Goal: Obtain resource: Download file/media

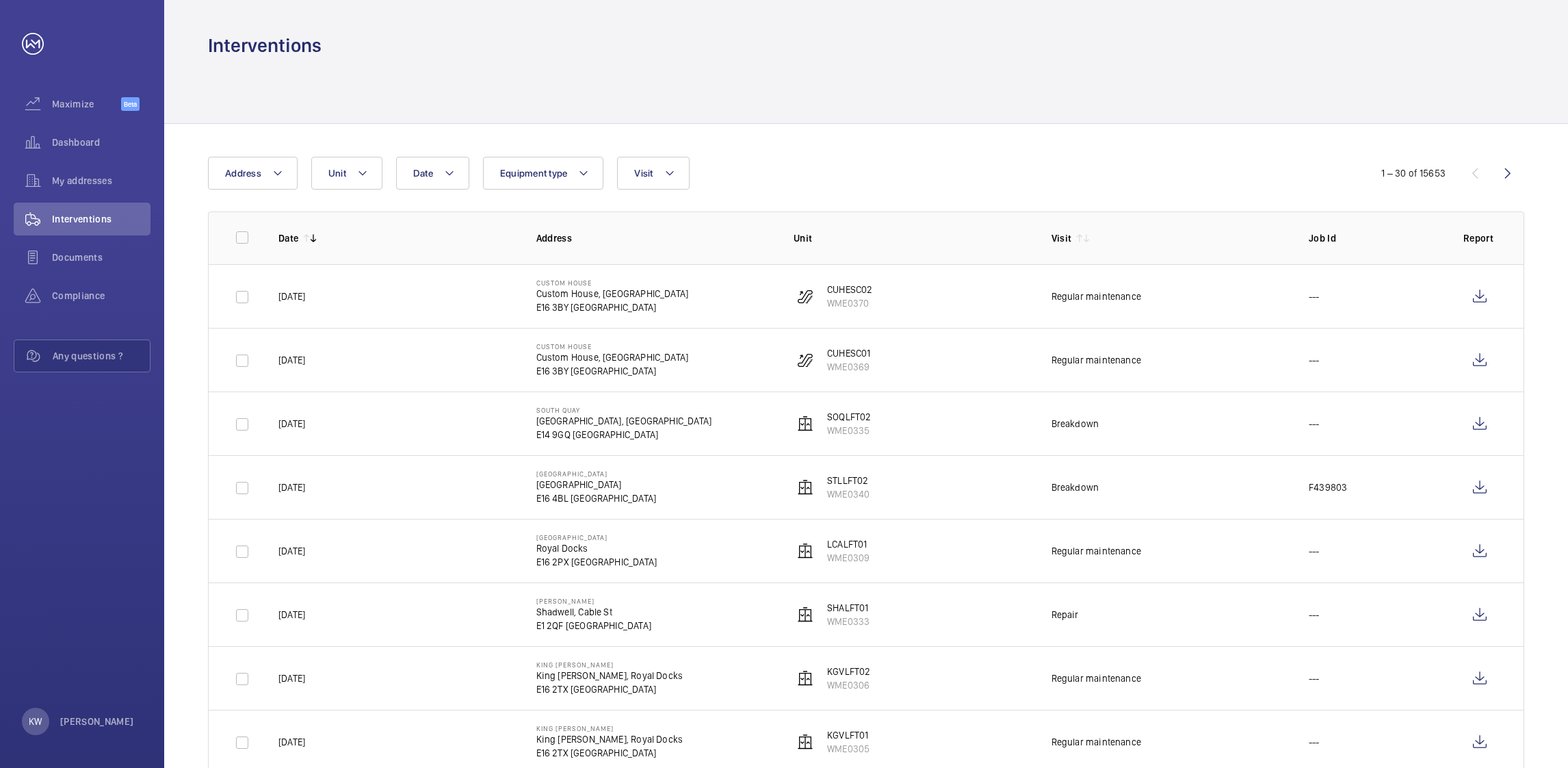
click at [850, 173] on div "Date Address Unit Equipment type Visit" at bounding box center [784, 173] width 1152 height 33
click at [673, 182] on button "Visit" at bounding box center [653, 173] width 71 height 33
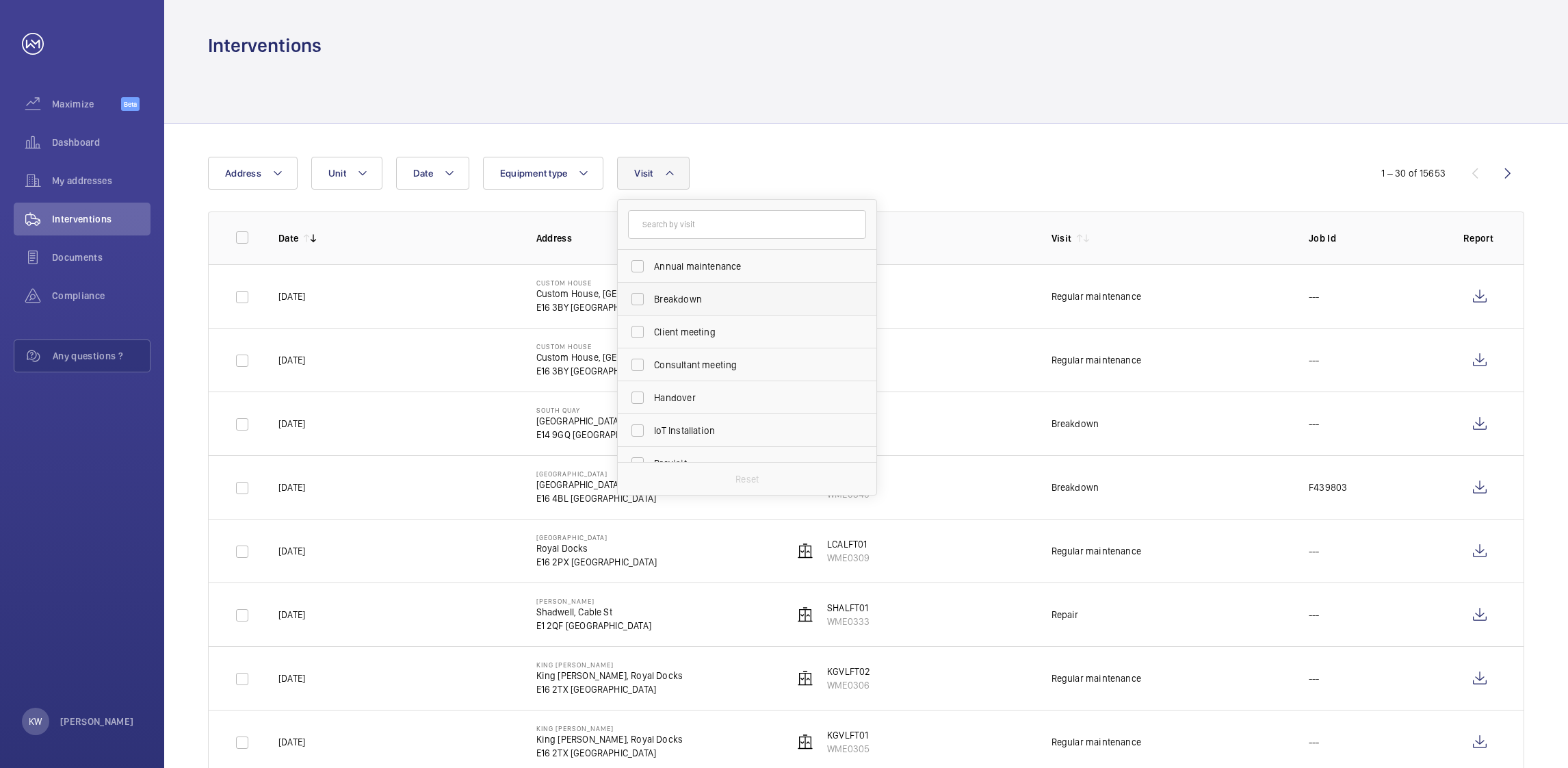
click at [662, 298] on span "Breakdown" at bounding box center [748, 299] width 188 height 14
click at [652, 298] on input "Breakdown" at bounding box center [638, 299] width 27 height 27
checkbox input "true"
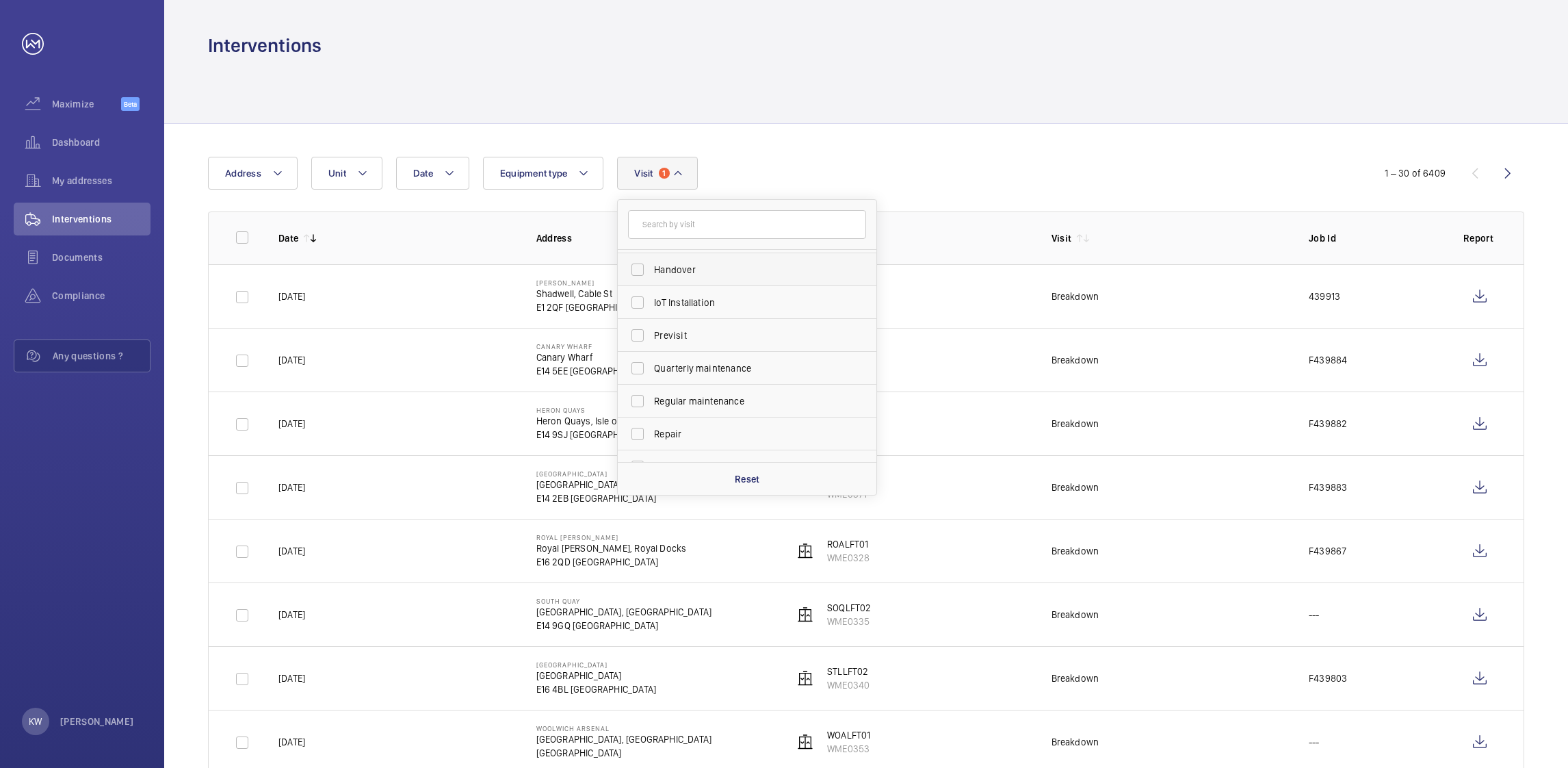
scroll to position [205, 0]
click at [668, 355] on span "Repair" at bounding box center [748, 357] width 188 height 14
click at [652, 355] on input "Repair" at bounding box center [638, 356] width 27 height 27
checkbox input "true"
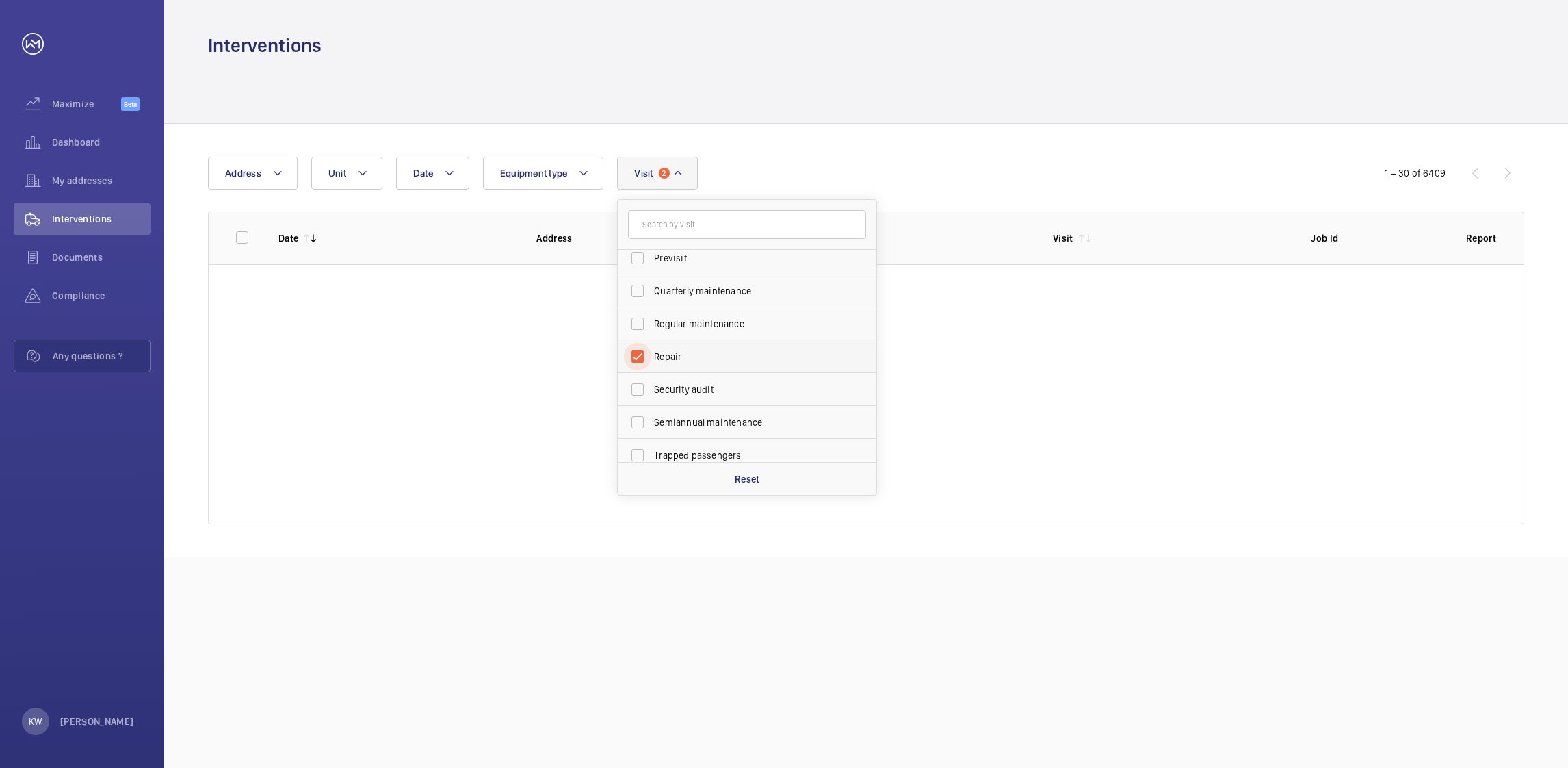
scroll to position [214, 0]
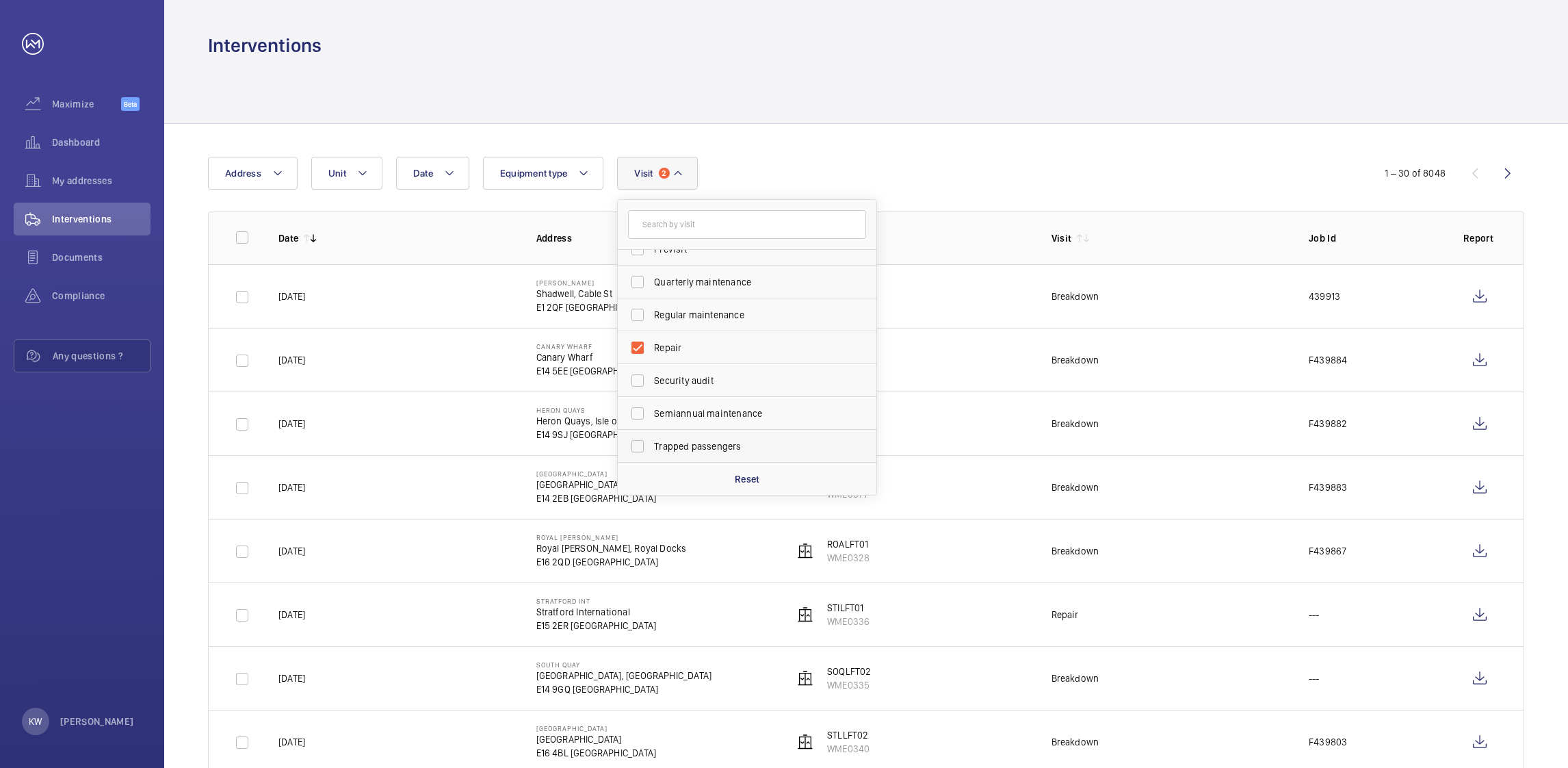
click at [676, 448] on span "Trapped passengers" at bounding box center [748, 446] width 188 height 14
click at [652, 448] on input "Trapped passengers" at bounding box center [638, 445] width 27 height 27
checkbox input "true"
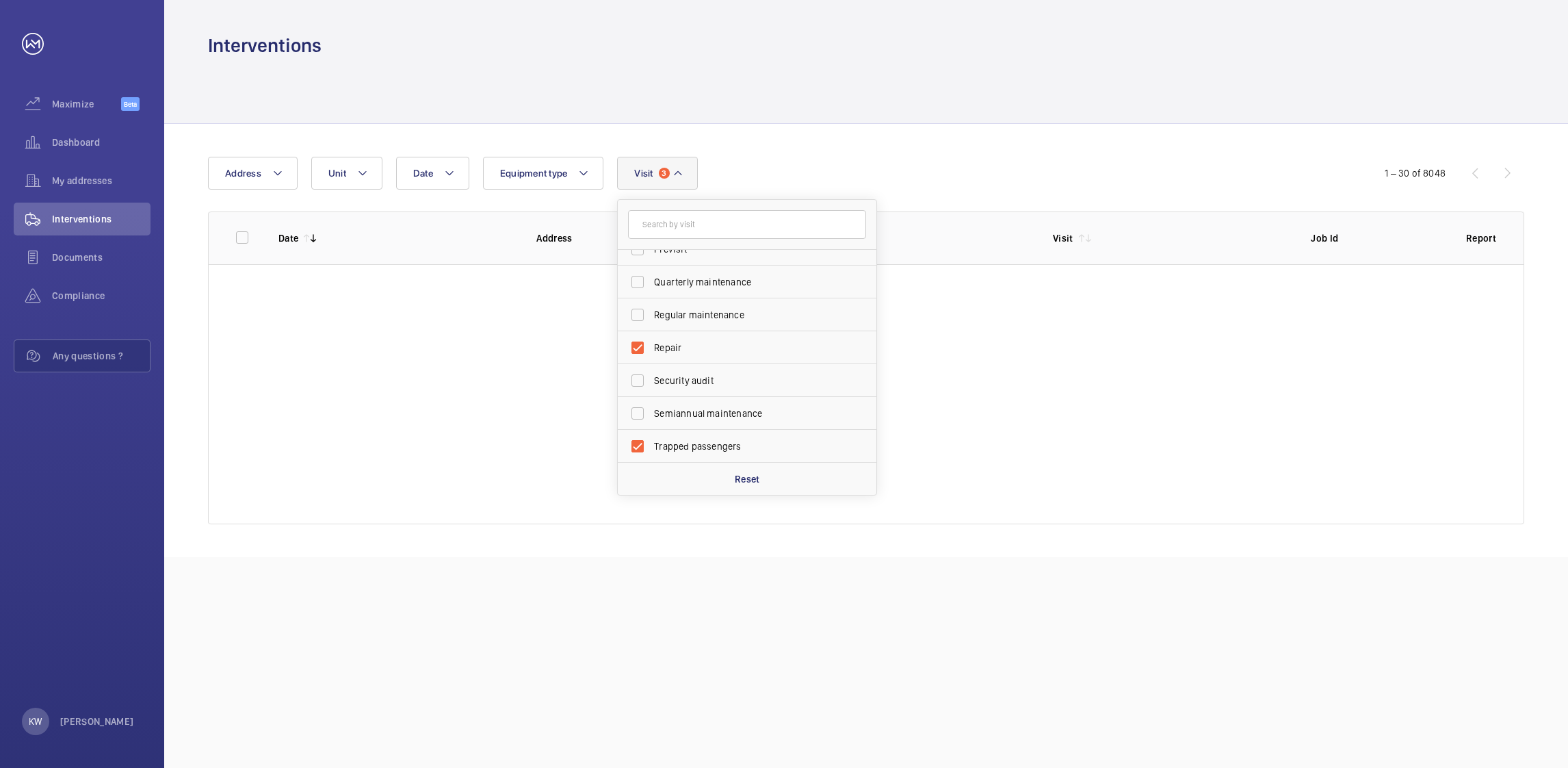
click at [1027, 188] on div "Date Address Unit Equipment type Visit 3 Annual maintenance Breakdown Client me…" at bounding box center [784, 173] width 1153 height 33
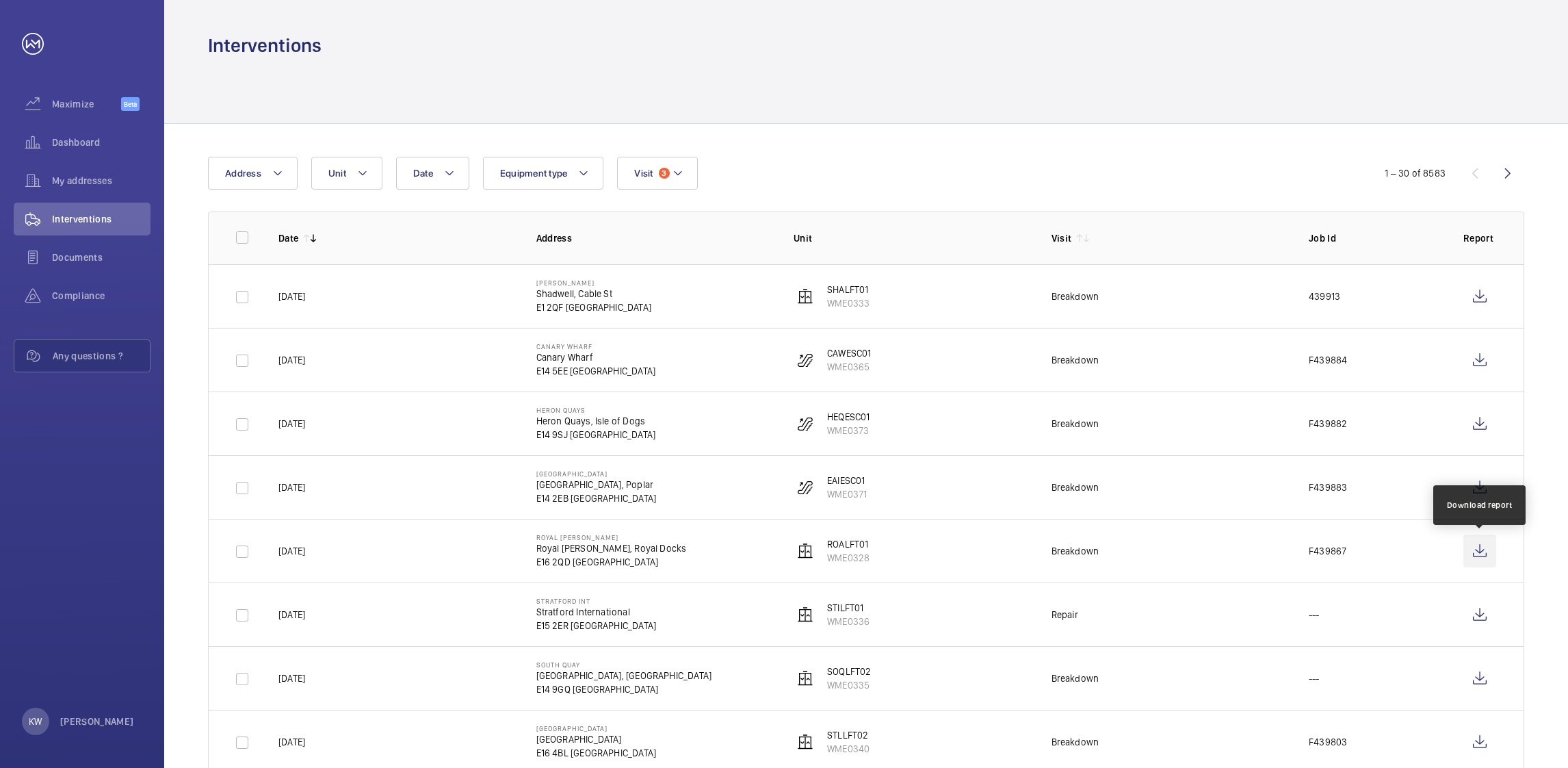
click at [1493, 554] on wm-front-icon-button at bounding box center [1480, 550] width 33 height 33
click at [1474, 295] on wm-front-icon-button at bounding box center [1480, 295] width 33 height 33
click at [1097, 180] on div "Date Address Unit Equipment type Visit 3" at bounding box center [784, 173] width 1153 height 33
click at [1487, 362] on wm-front-icon-button at bounding box center [1480, 360] width 33 height 33
click at [1480, 489] on wm-front-icon-button at bounding box center [1480, 487] width 33 height 33
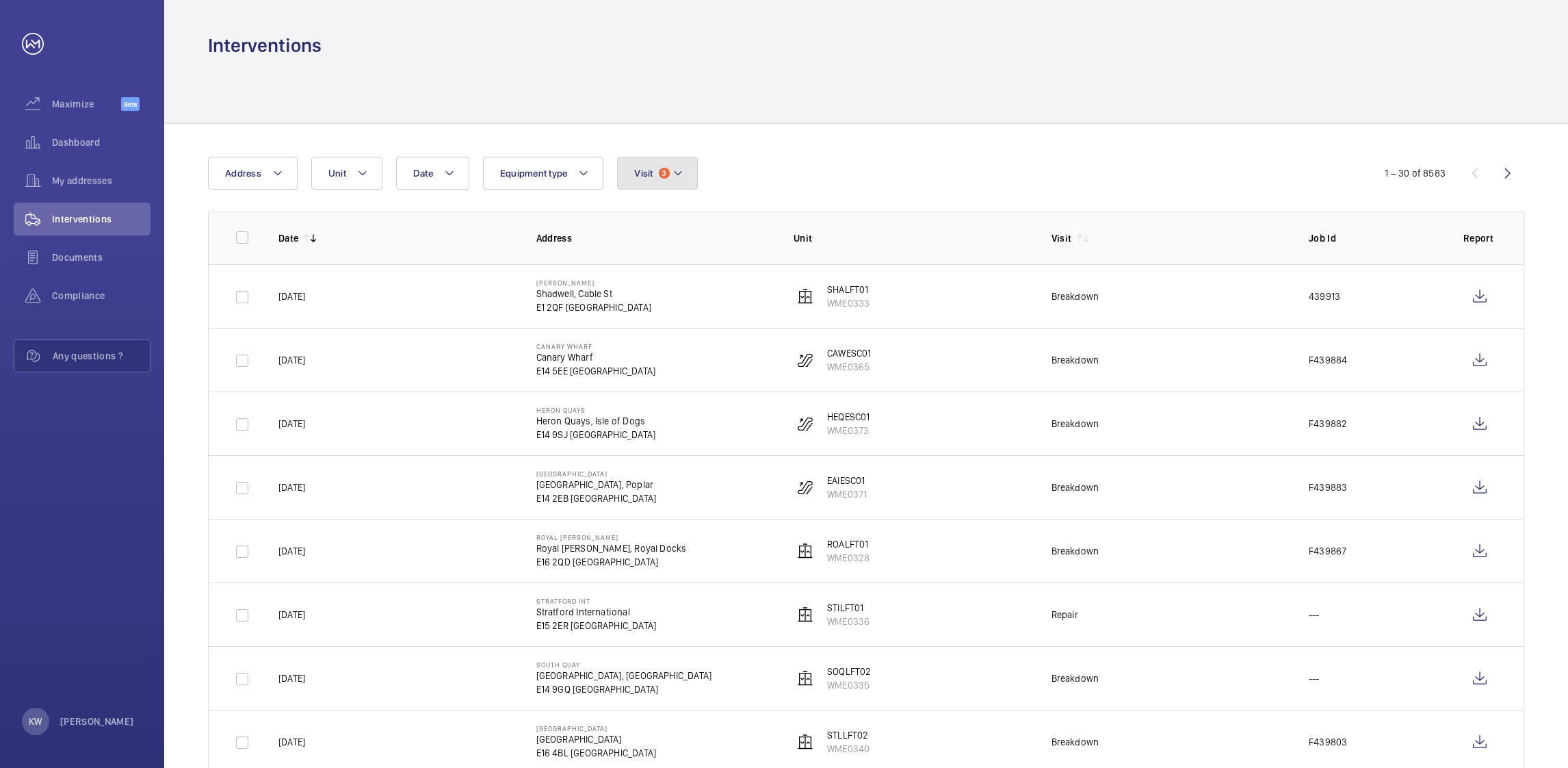
click at [674, 183] on button "Visit 3" at bounding box center [657, 173] width 80 height 33
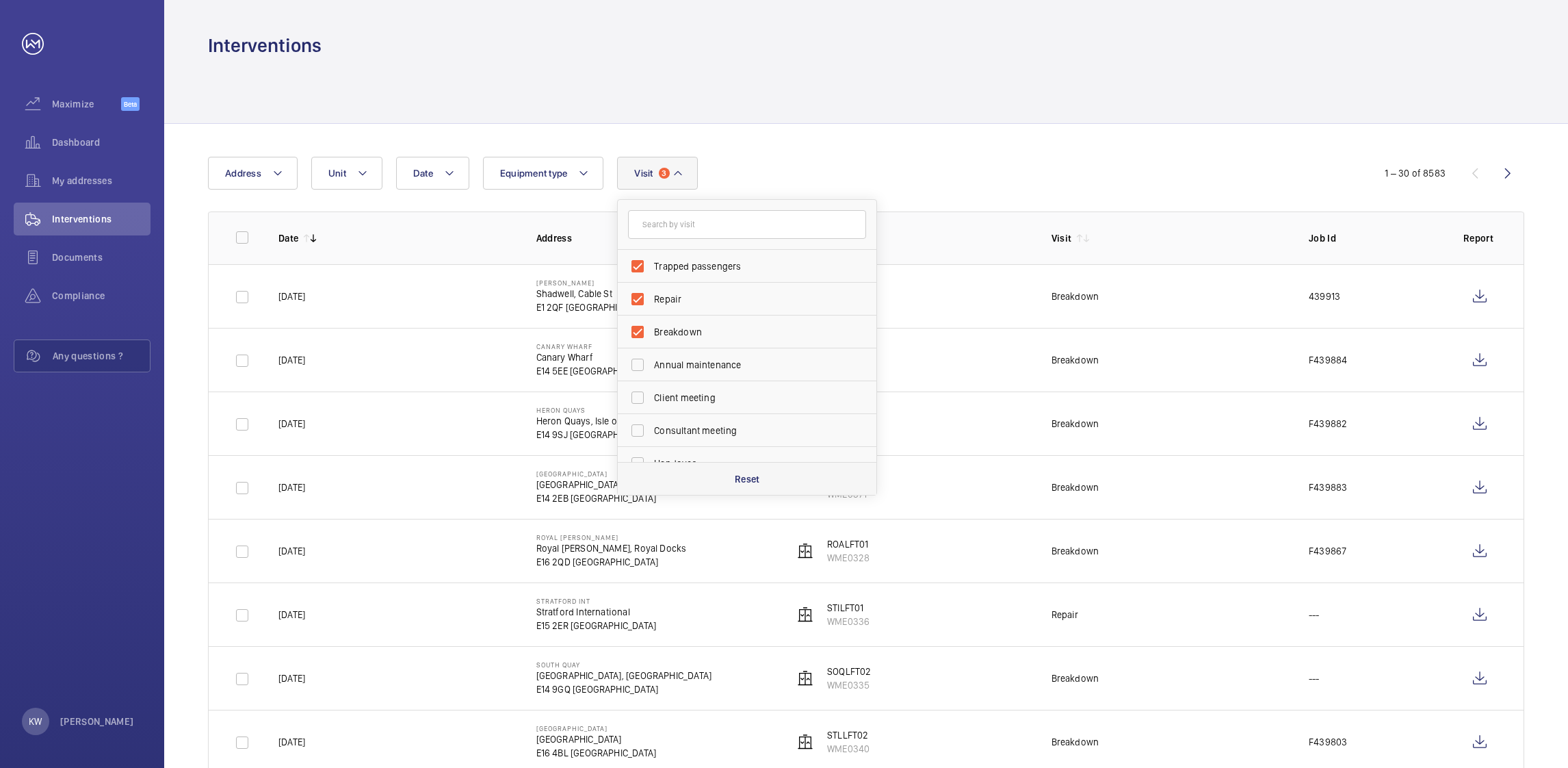
click at [749, 472] on p "Reset" at bounding box center [747, 479] width 26 height 14
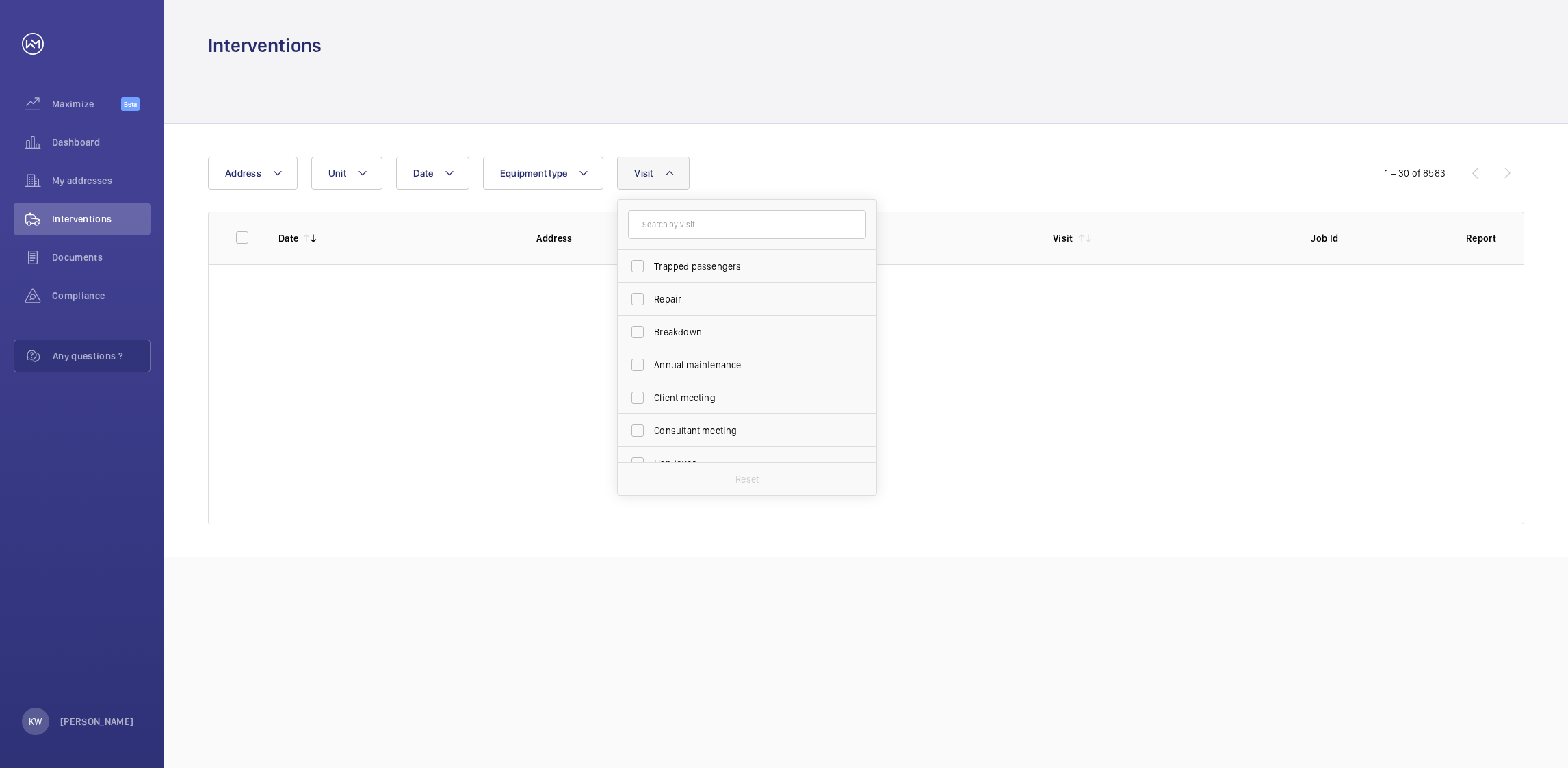
checkbox input "false"
click at [1011, 169] on div "Date Address Unit Equipment type Visit Trapped passengers Repair Breakdown Annu…" at bounding box center [784, 173] width 1153 height 33
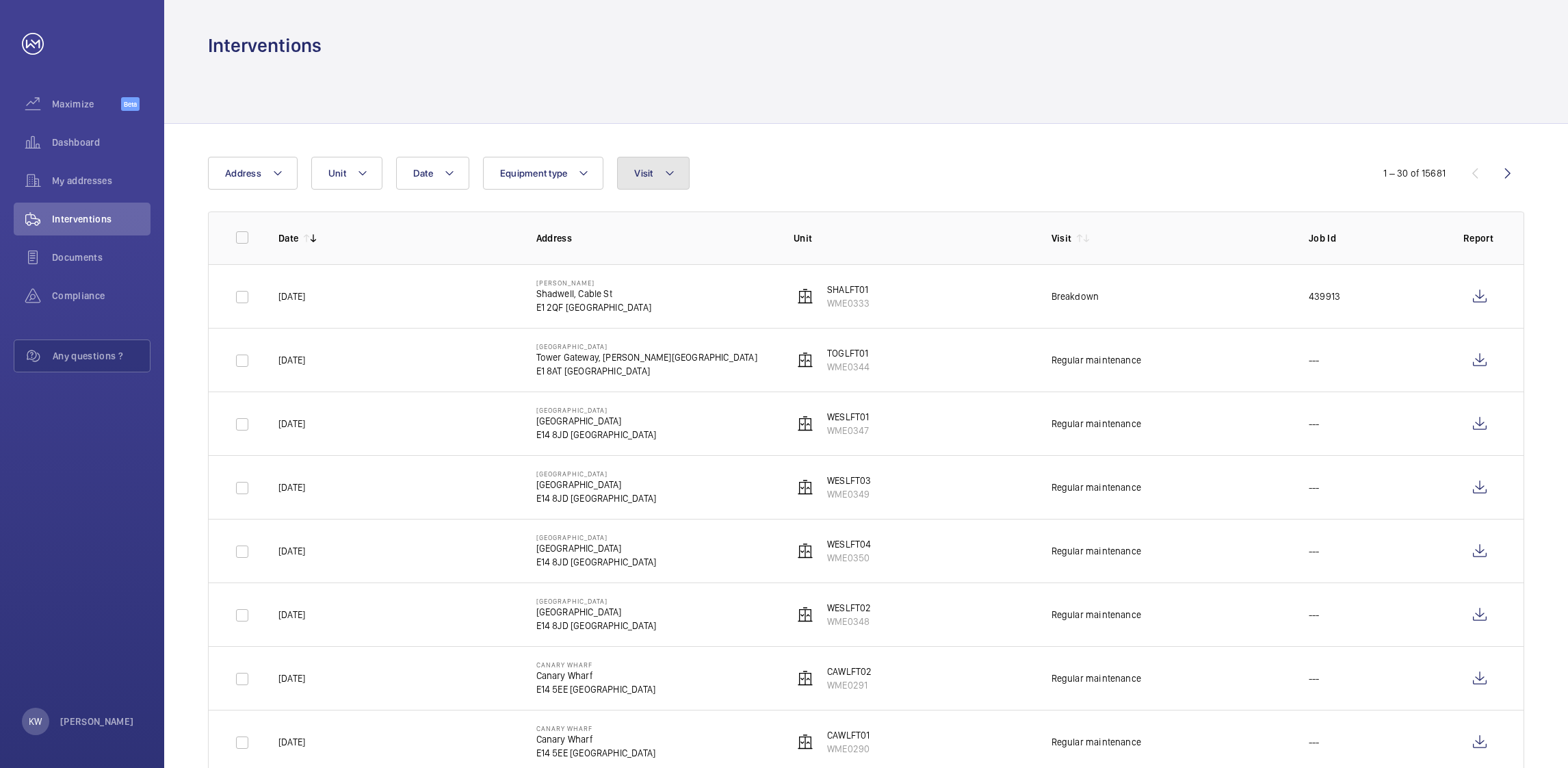
click at [672, 179] on mat-icon at bounding box center [669, 173] width 11 height 17
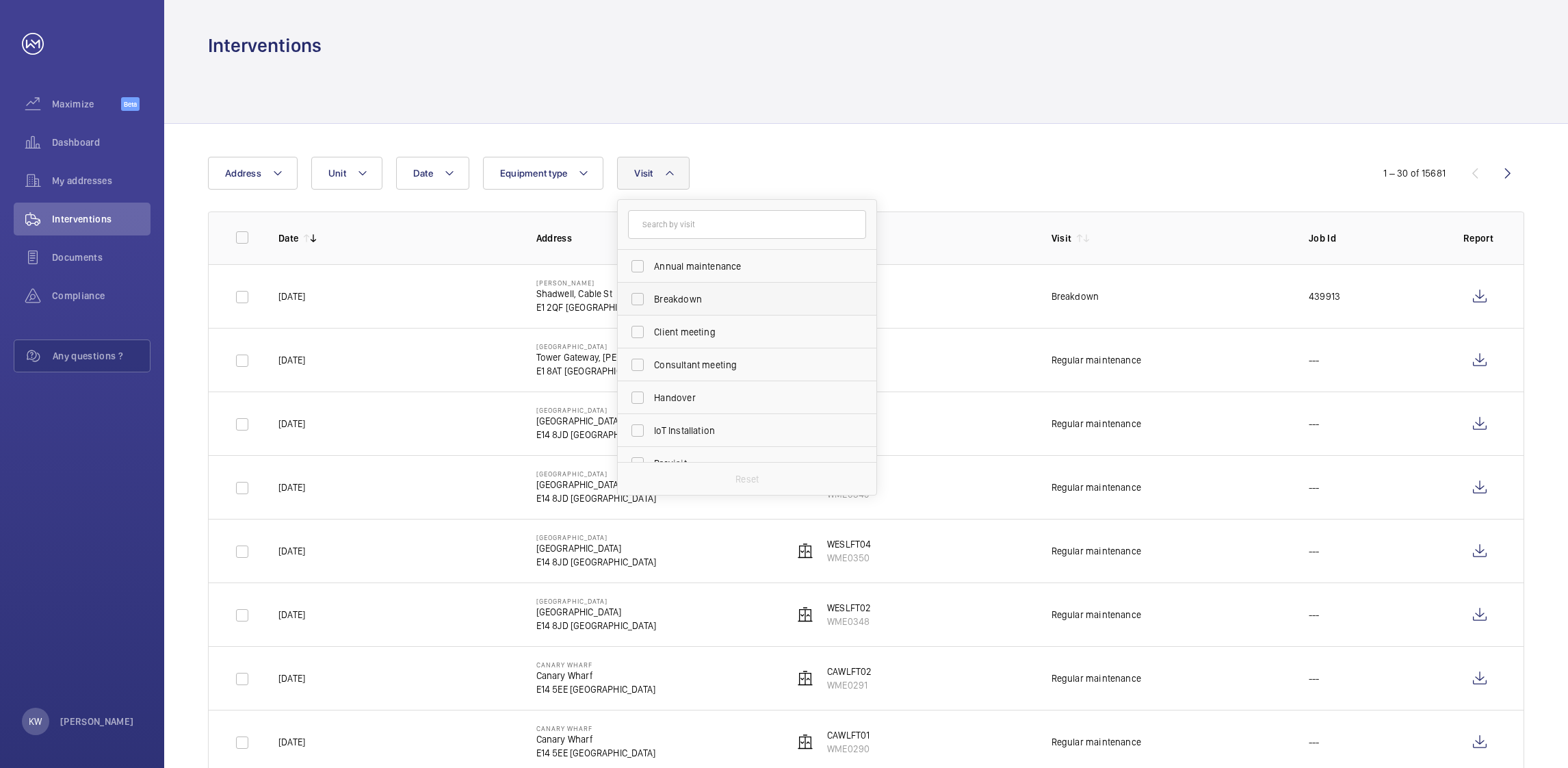
click at [671, 298] on span "Breakdown" at bounding box center [748, 299] width 188 height 14
click at [652, 298] on input "Breakdown" at bounding box center [638, 299] width 27 height 27
checkbox input "true"
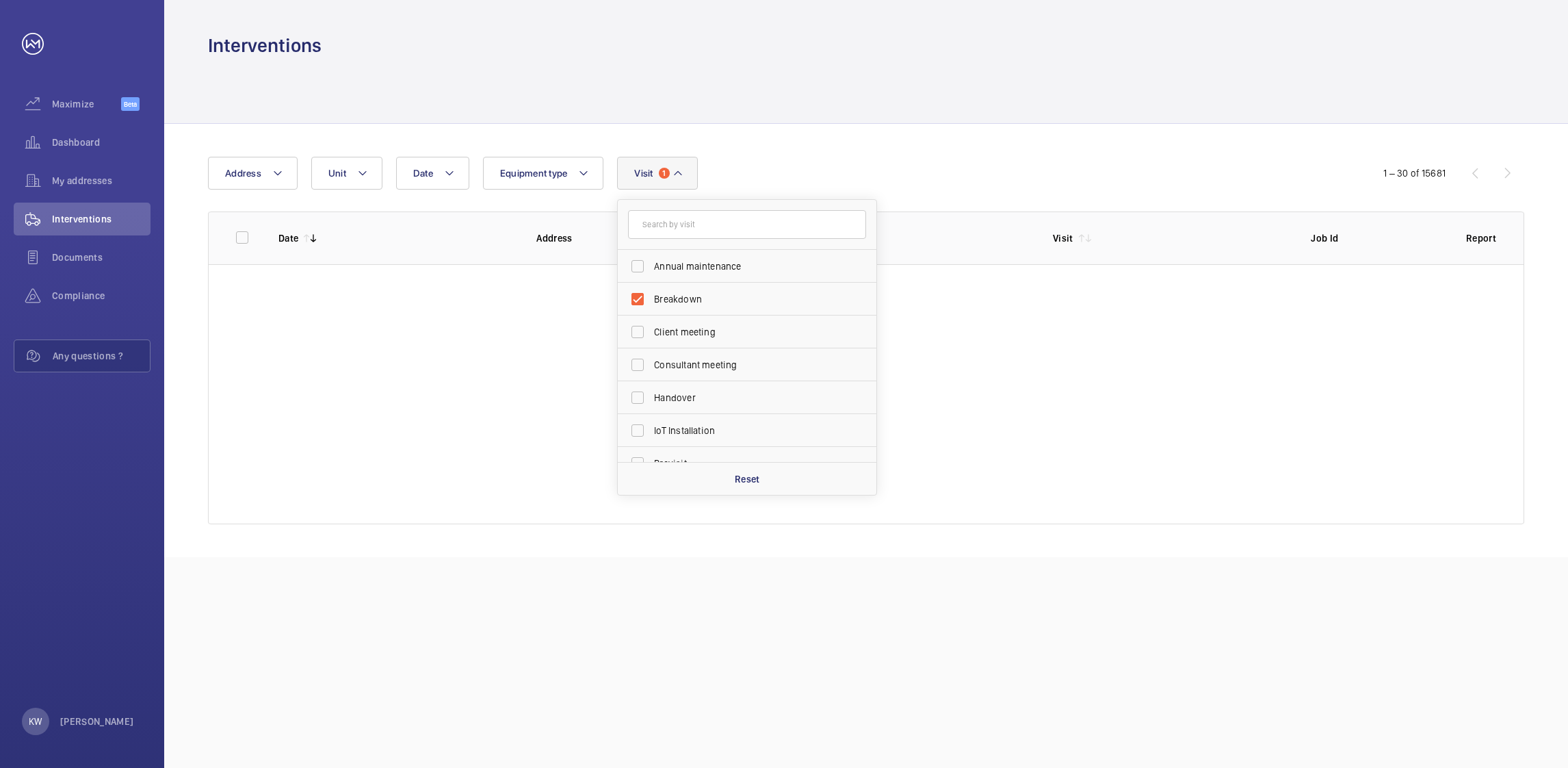
click at [1013, 160] on div "Date Address Unit Equipment type Visit 1 Annual maintenance Breakdown Client me…" at bounding box center [784, 173] width 1153 height 33
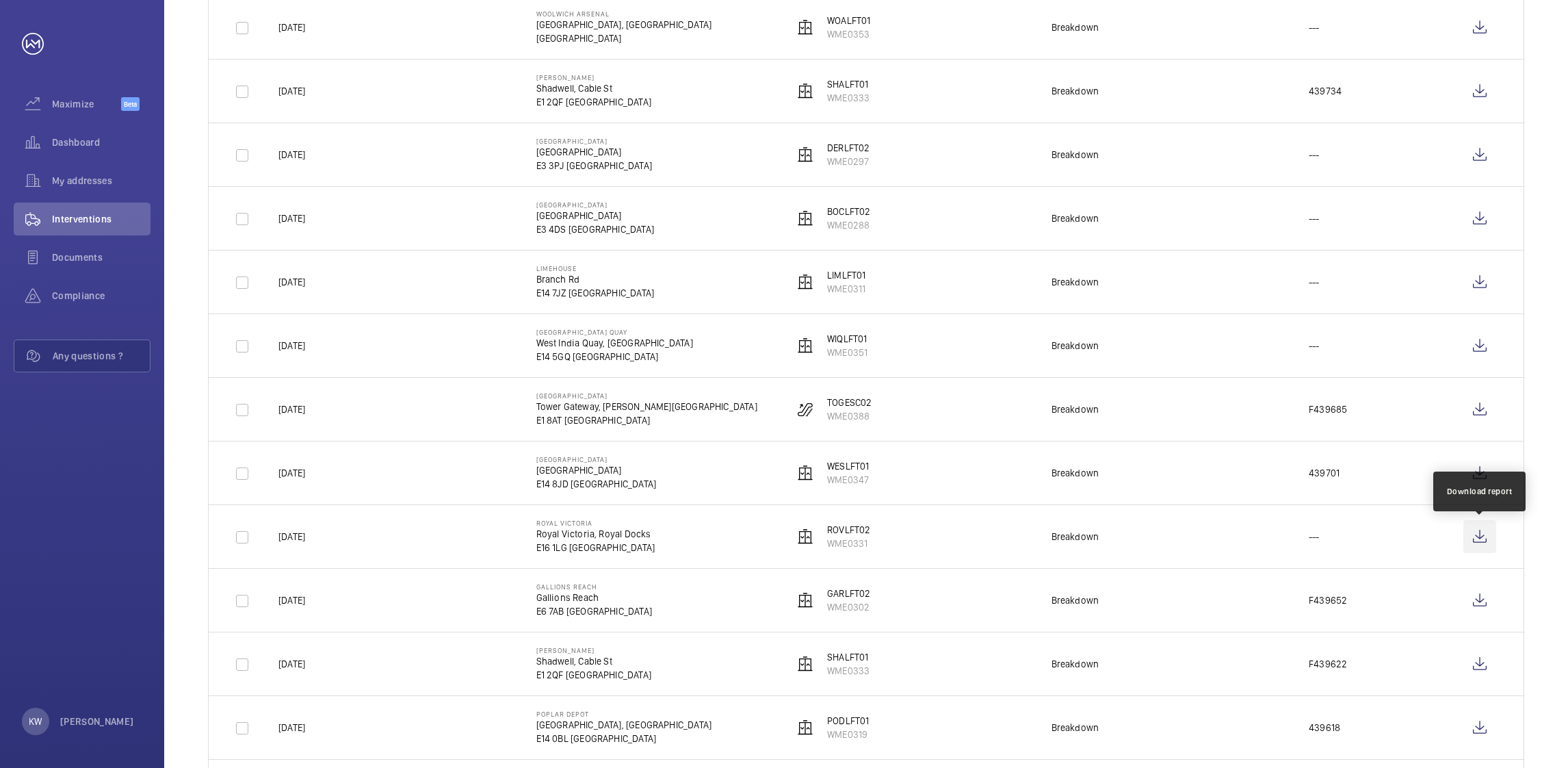
scroll to position [719, 0]
click at [1482, 541] on wm-front-icon-button at bounding box center [1480, 532] width 33 height 33
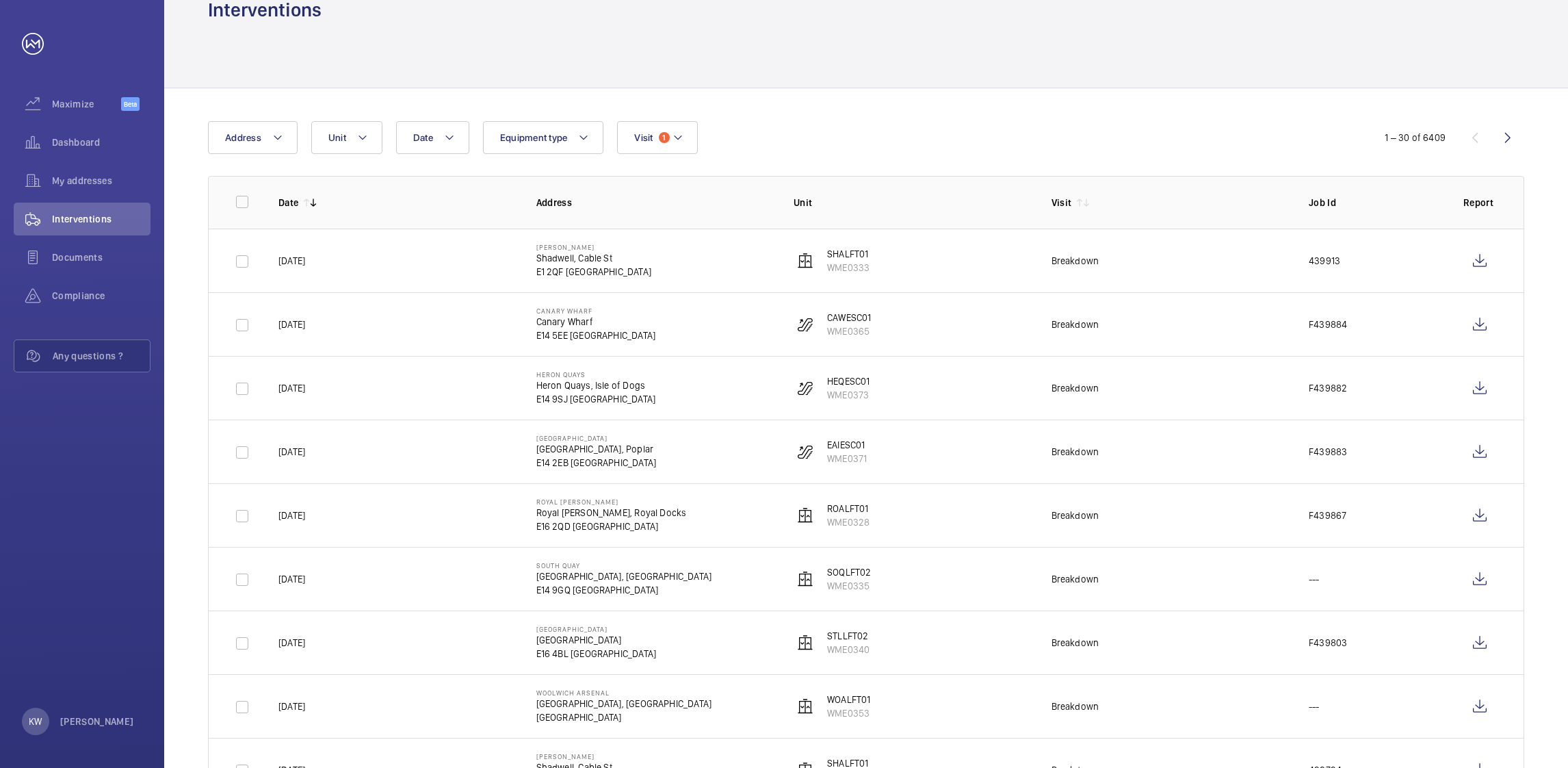
scroll to position [0, 0]
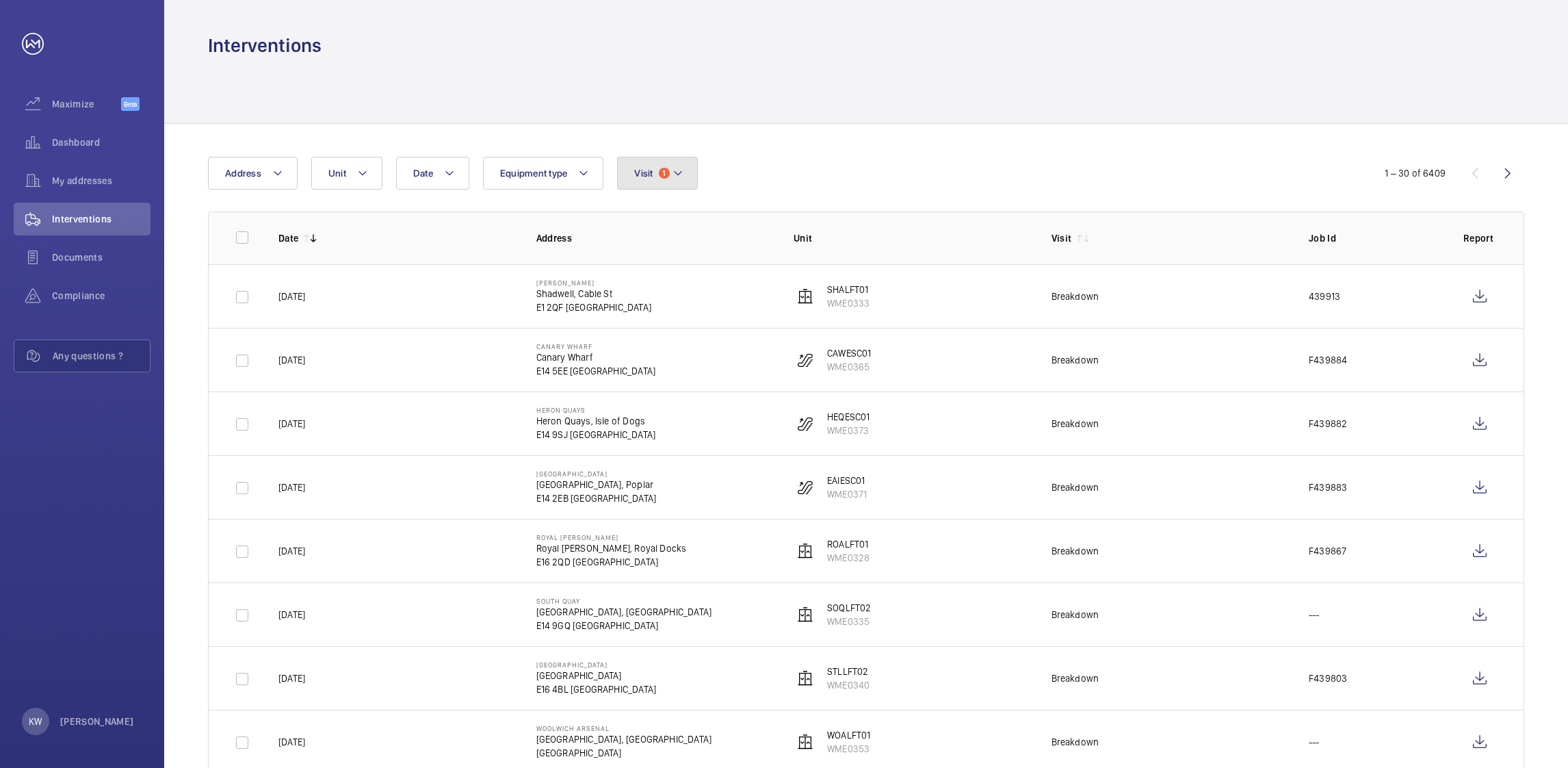
click at [668, 165] on button "Visit 1" at bounding box center [657, 173] width 80 height 33
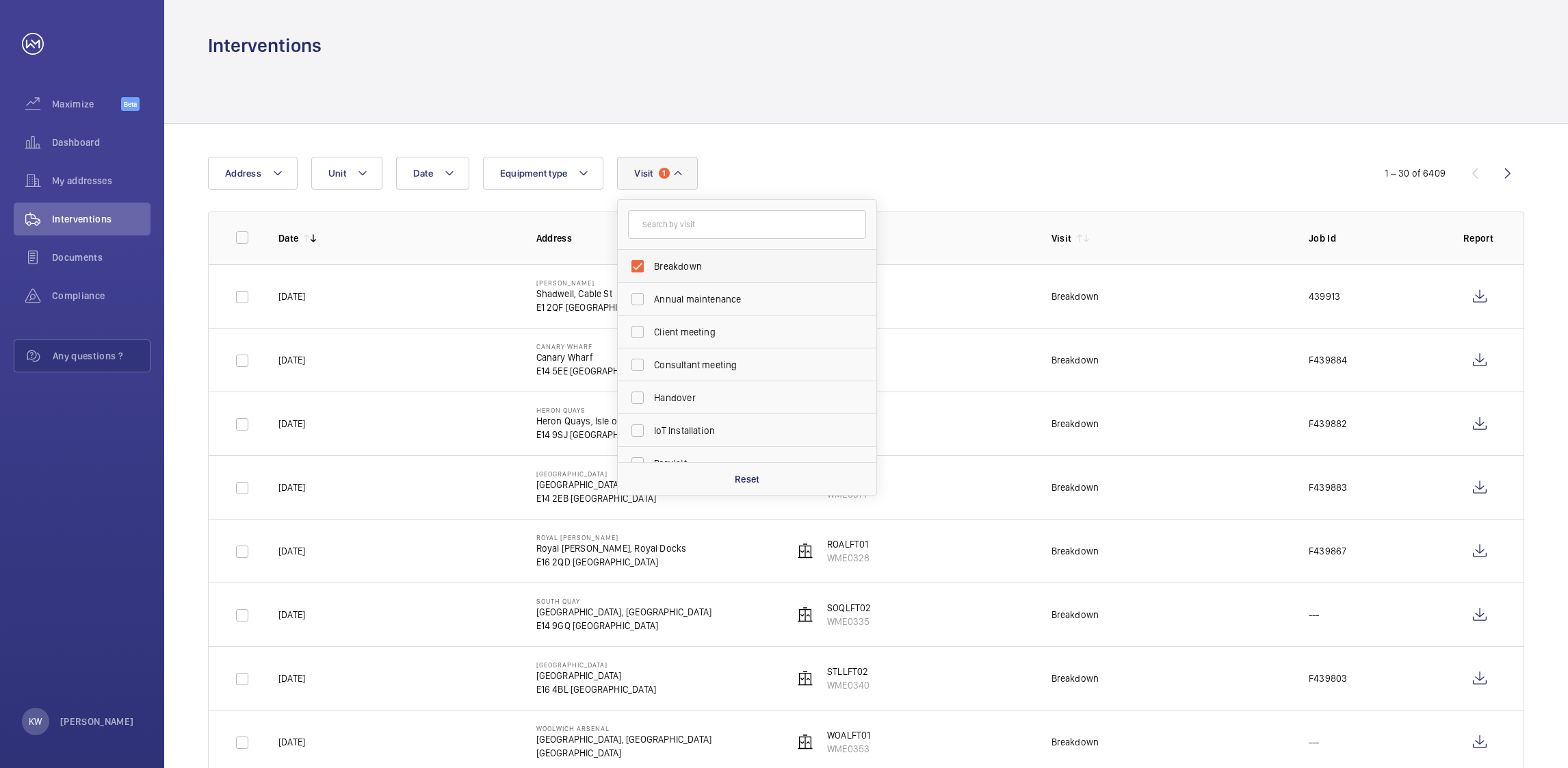
click at [676, 264] on span "Breakdown" at bounding box center [748, 266] width 188 height 14
click at [652, 264] on input "Breakdown" at bounding box center [638, 265] width 27 height 27
checkbox input "false"
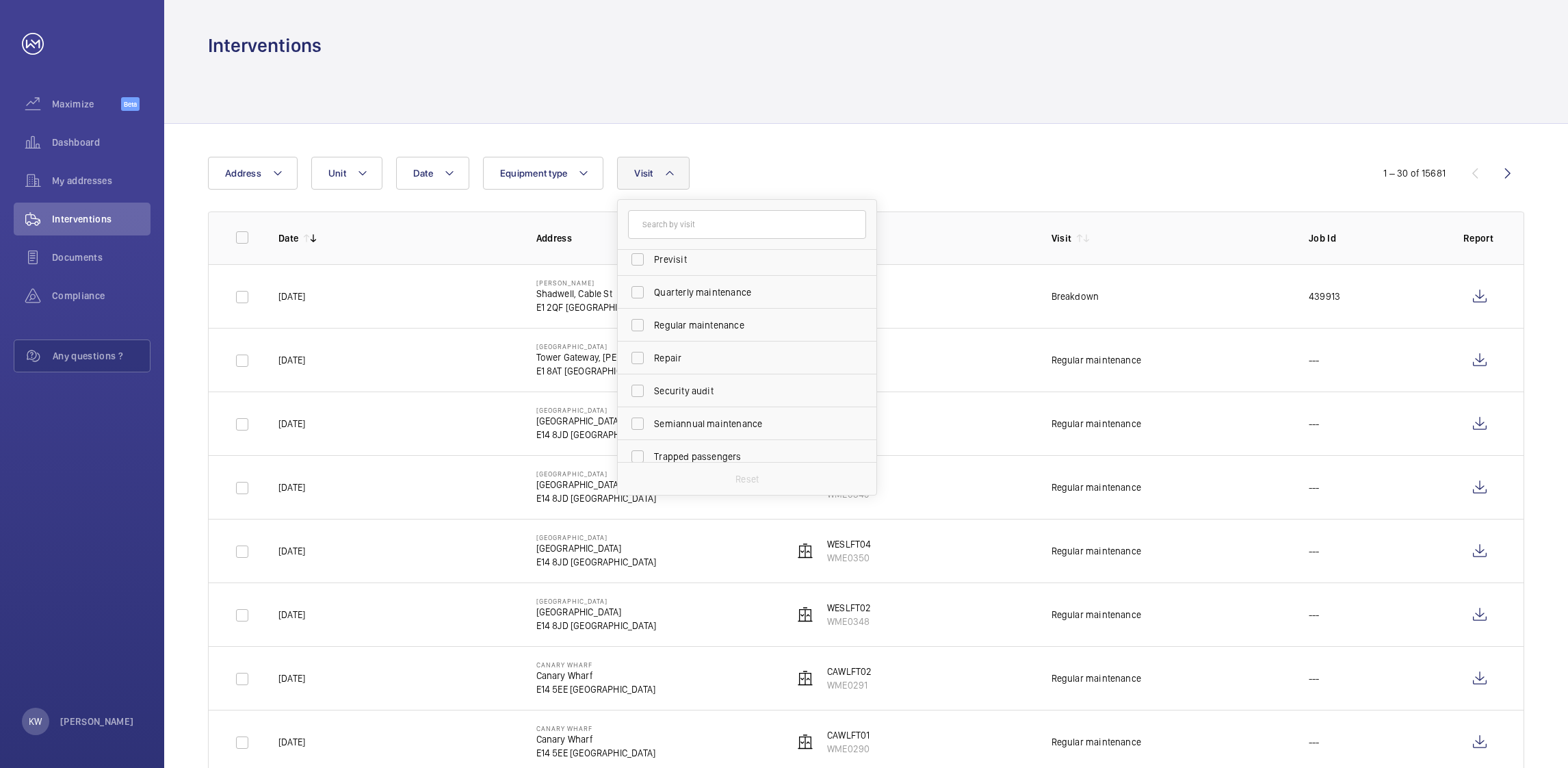
scroll to position [205, 0]
click at [689, 324] on span "Regular maintenance" at bounding box center [748, 324] width 188 height 14
click at [652, 324] on input "Regular maintenance" at bounding box center [638, 324] width 27 height 27
checkbox input "true"
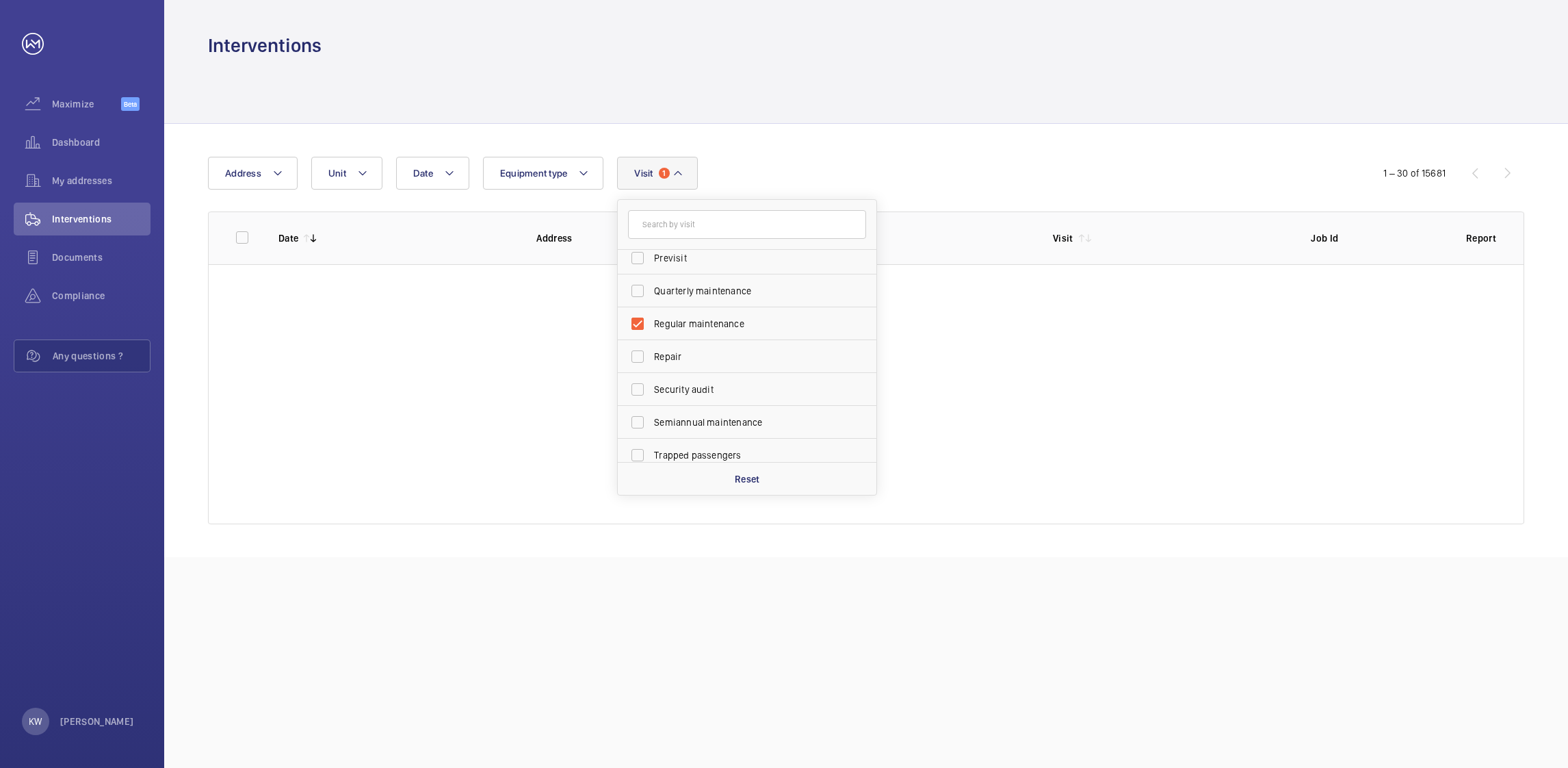
click at [944, 138] on div "Date Address Unit Equipment type Visit 1 Breakdown Annual maintenance Client me…" at bounding box center [866, 339] width 1404 height 433
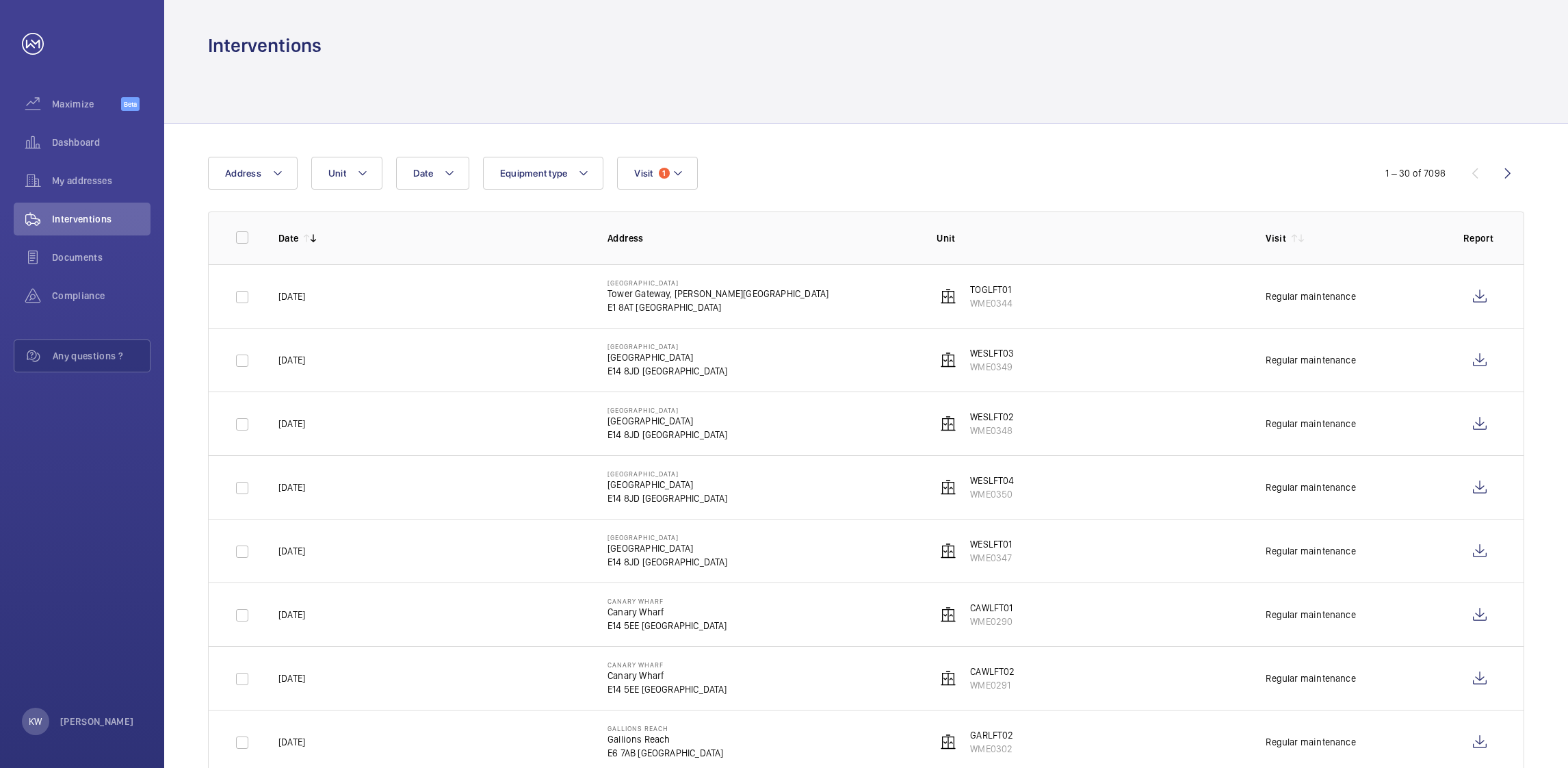
click at [860, 242] on p "Address" at bounding box center [761, 238] width 307 height 14
click at [661, 169] on span "1" at bounding box center [664, 173] width 11 height 11
click at [664, 265] on span "Regular maintenance" at bounding box center [748, 266] width 188 height 14
click at [652, 265] on input "Regular maintenance" at bounding box center [638, 265] width 27 height 27
checkbox input "false"
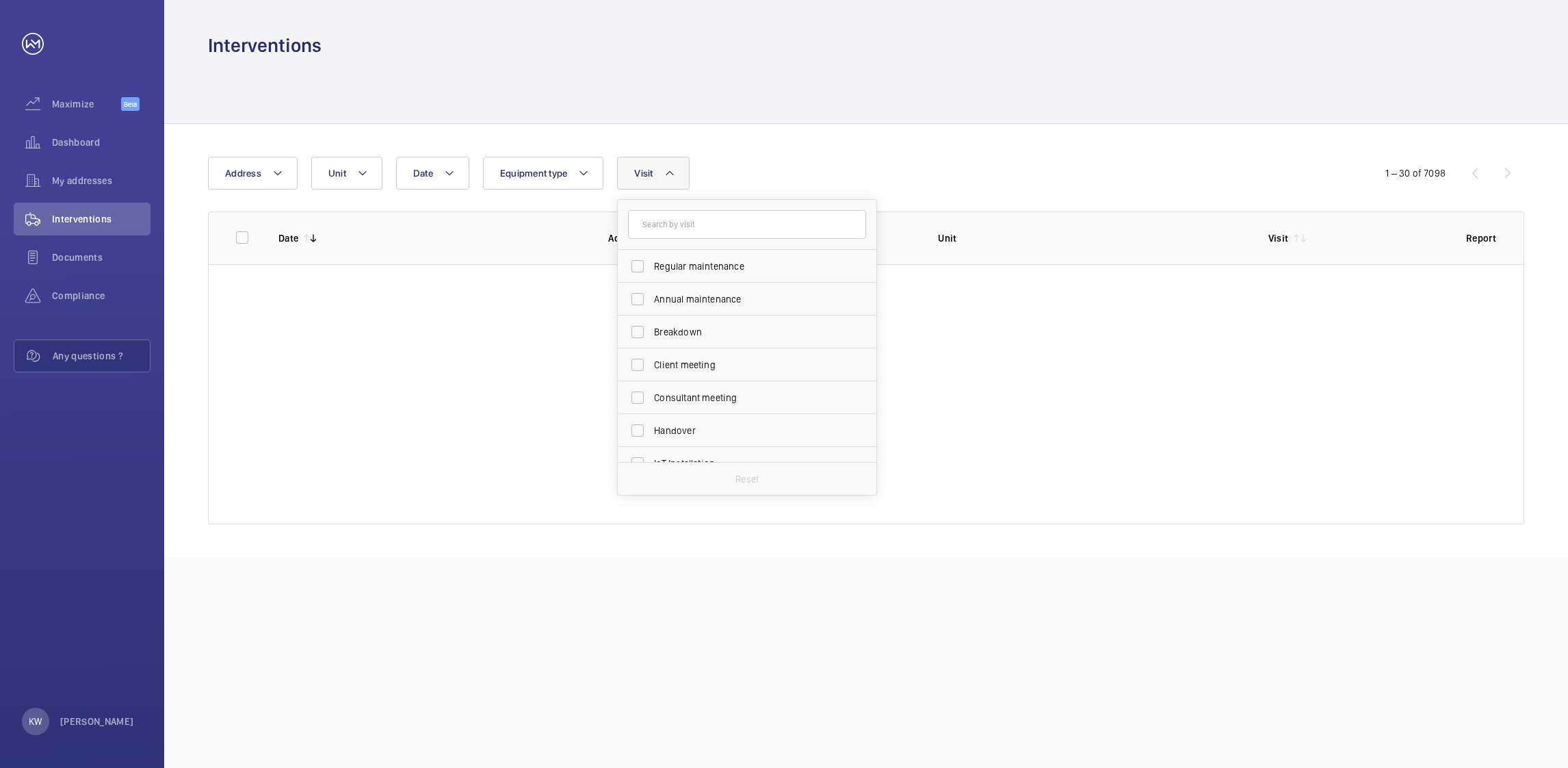
click at [860, 205] on form at bounding box center [747, 225] width 258 height 50
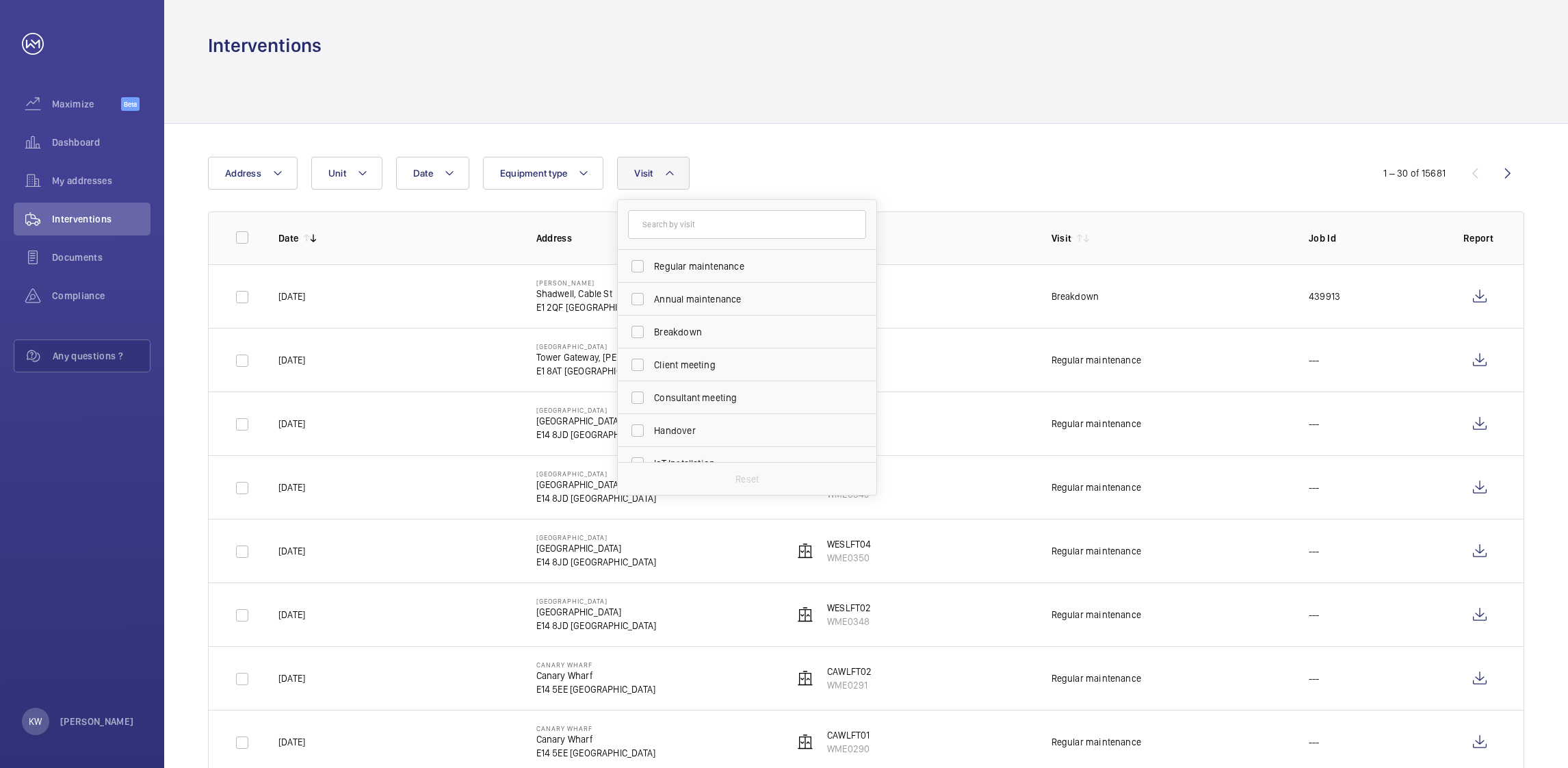
click at [878, 179] on div "Date Address Unit Equipment type Visit Regular maintenance Annual maintenance B…" at bounding box center [784, 173] width 1153 height 33
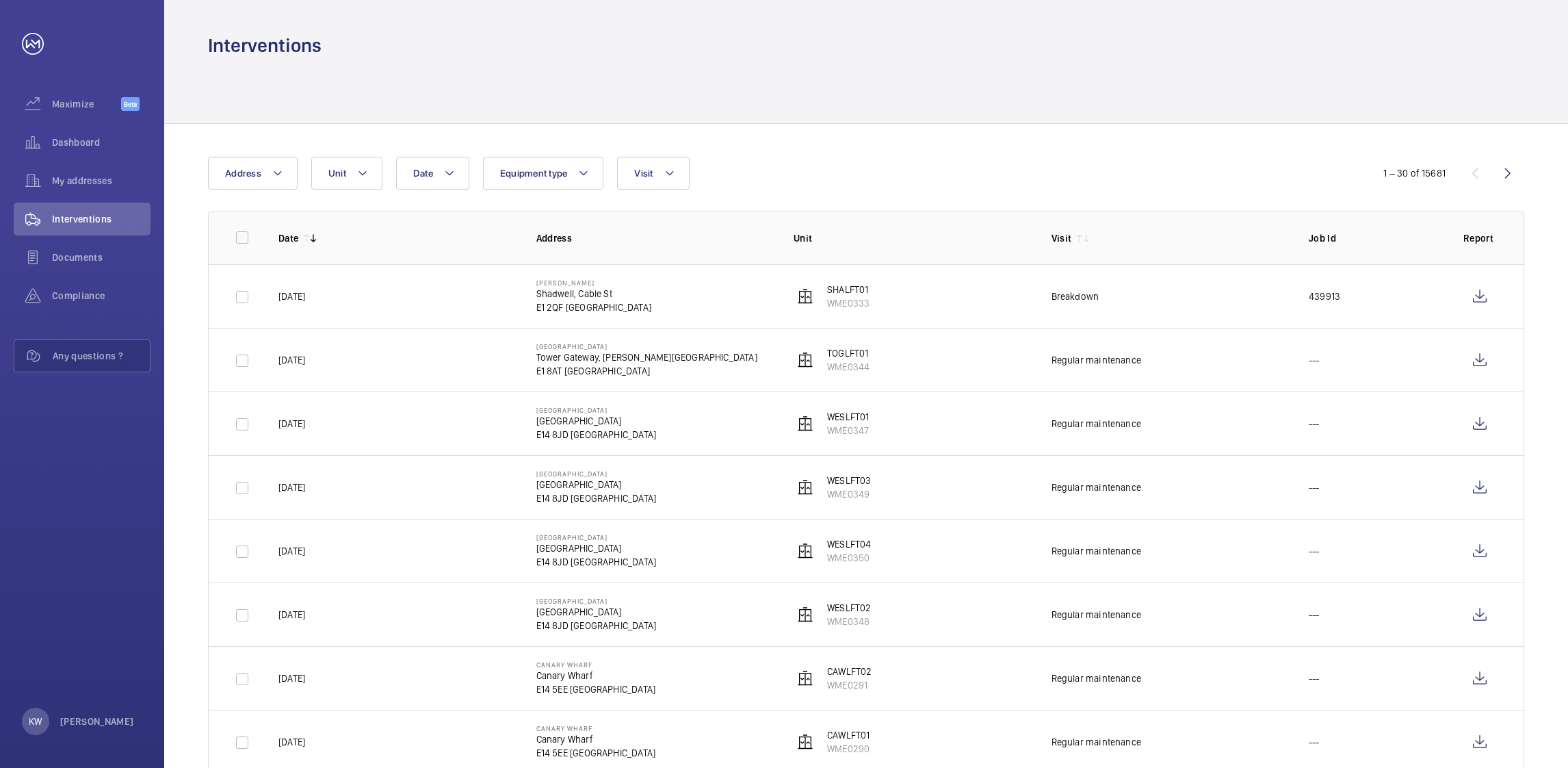
click at [832, 35] on div "Interventions" at bounding box center [866, 45] width 1317 height 26
drag, startPoint x: 574, startPoint y: 274, endPoint x: 585, endPoint y: 280, distance: 12.5
click at [579, 280] on td "[PERSON_NAME][STREET_ADDRESS][PERSON_NAME]" at bounding box center [644, 296] width 258 height 63
